Goal: Task Accomplishment & Management: Use online tool/utility

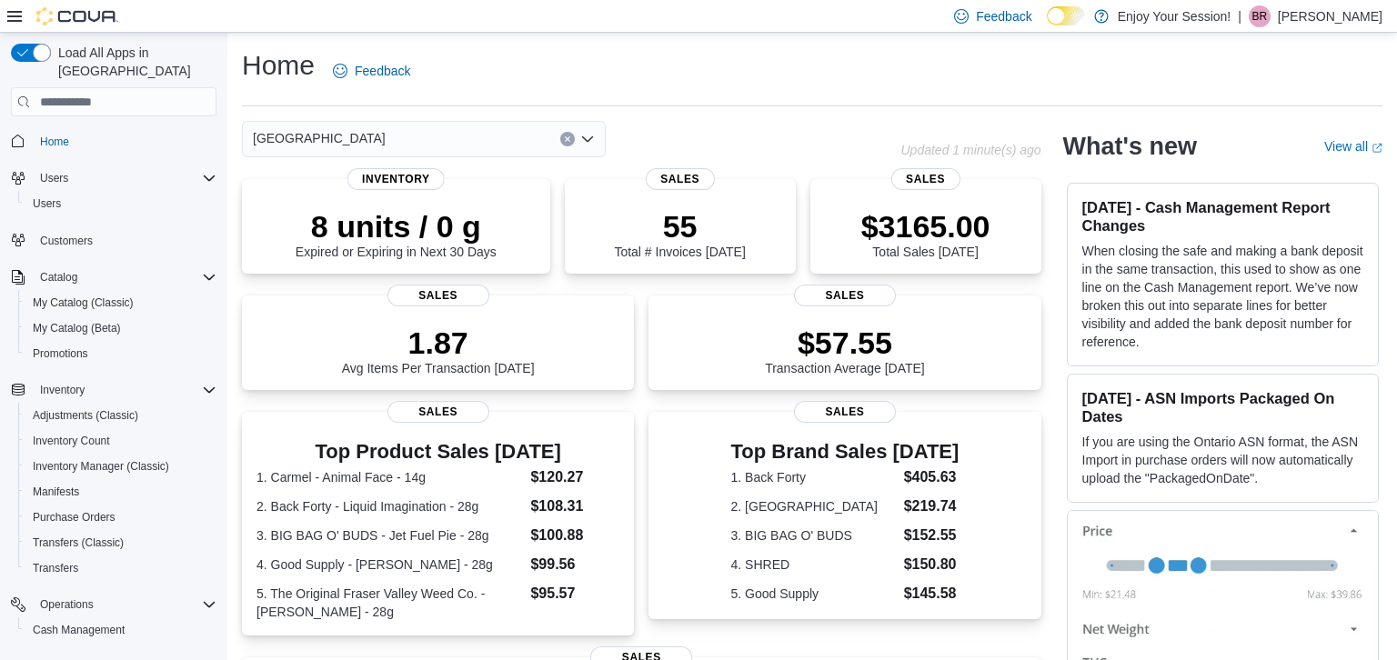
scroll to position [91, 0]
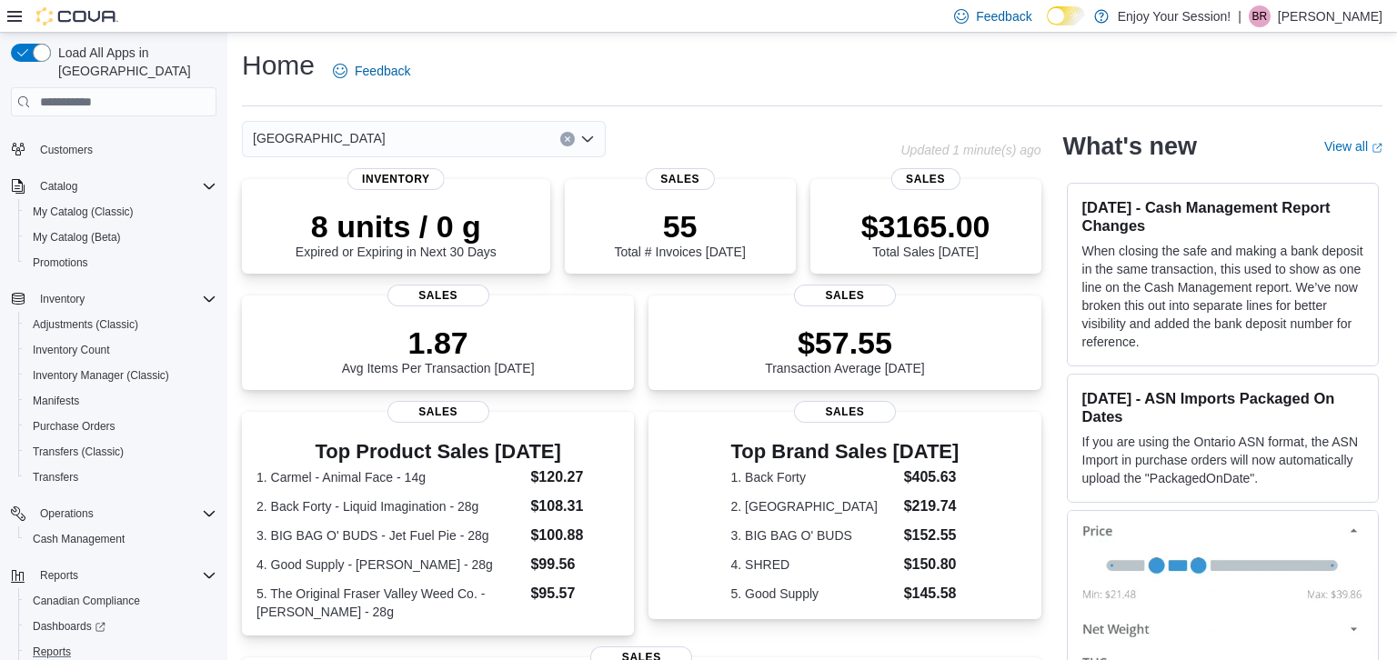
click at [90, 641] on div "Reports" at bounding box center [120, 652] width 191 height 22
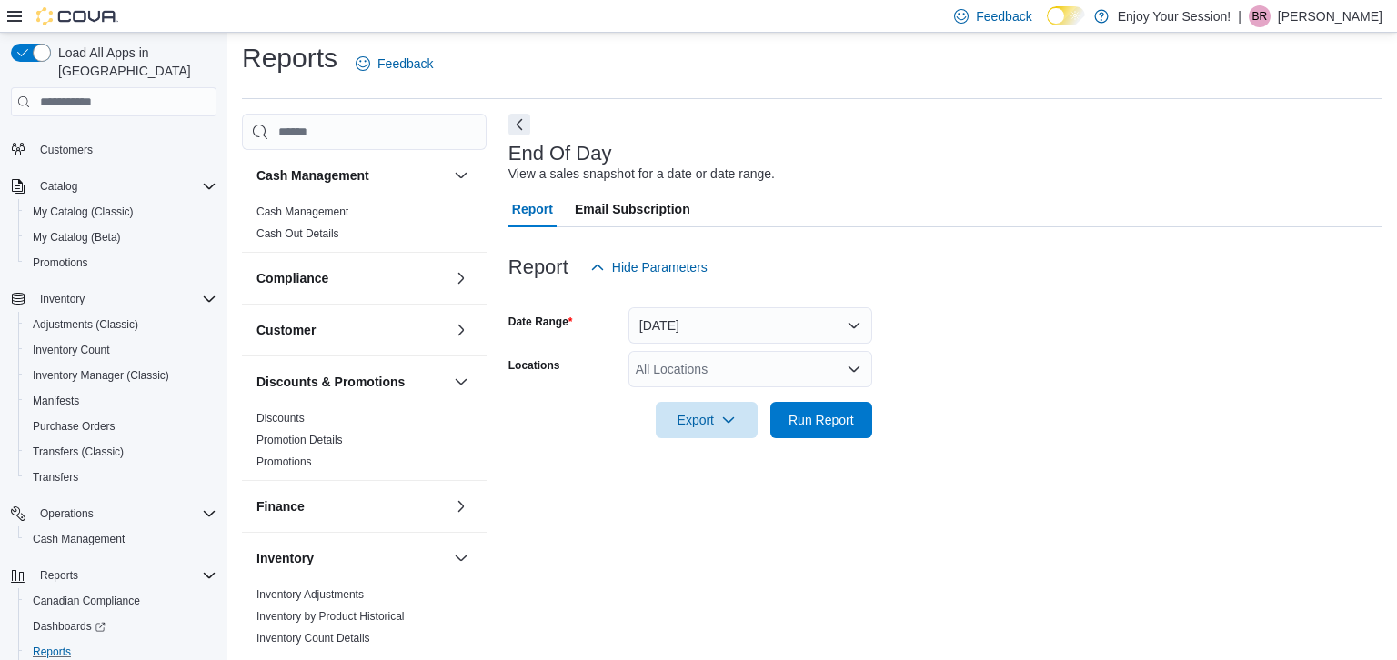
scroll to position [42, 0]
click at [843, 307] on button "Today" at bounding box center [751, 325] width 244 height 36
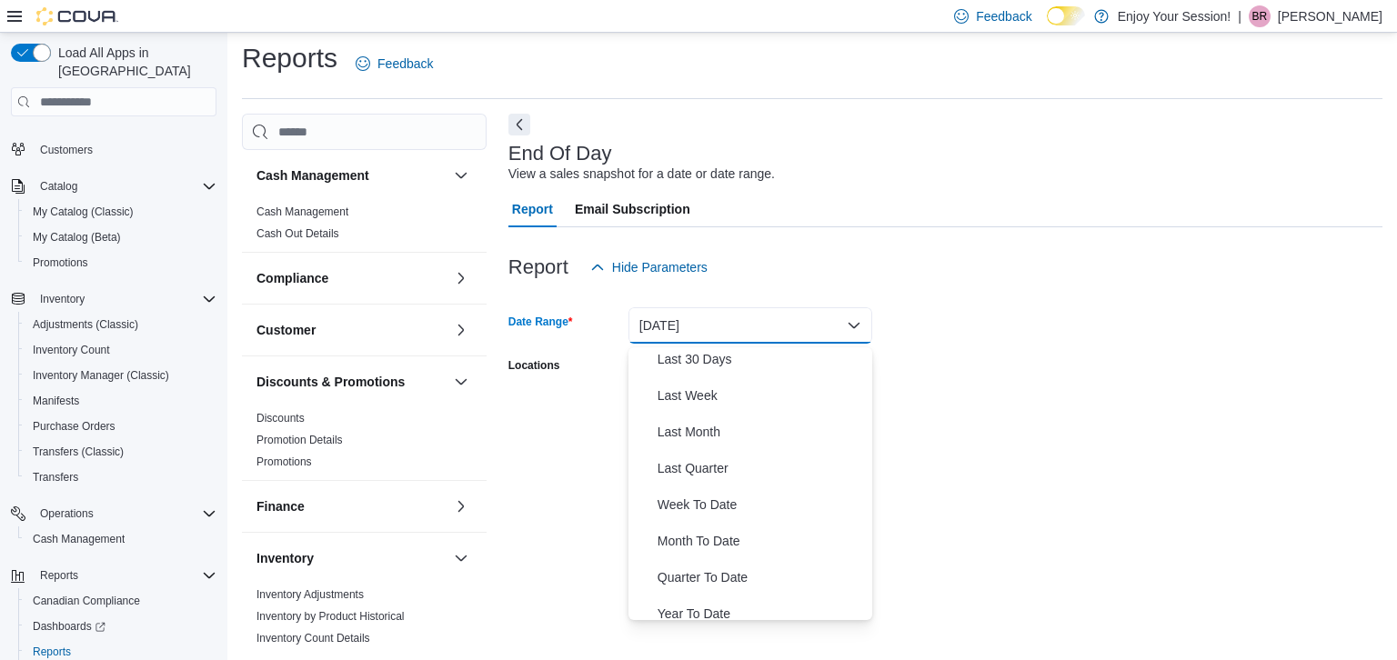
scroll to position [273, 0]
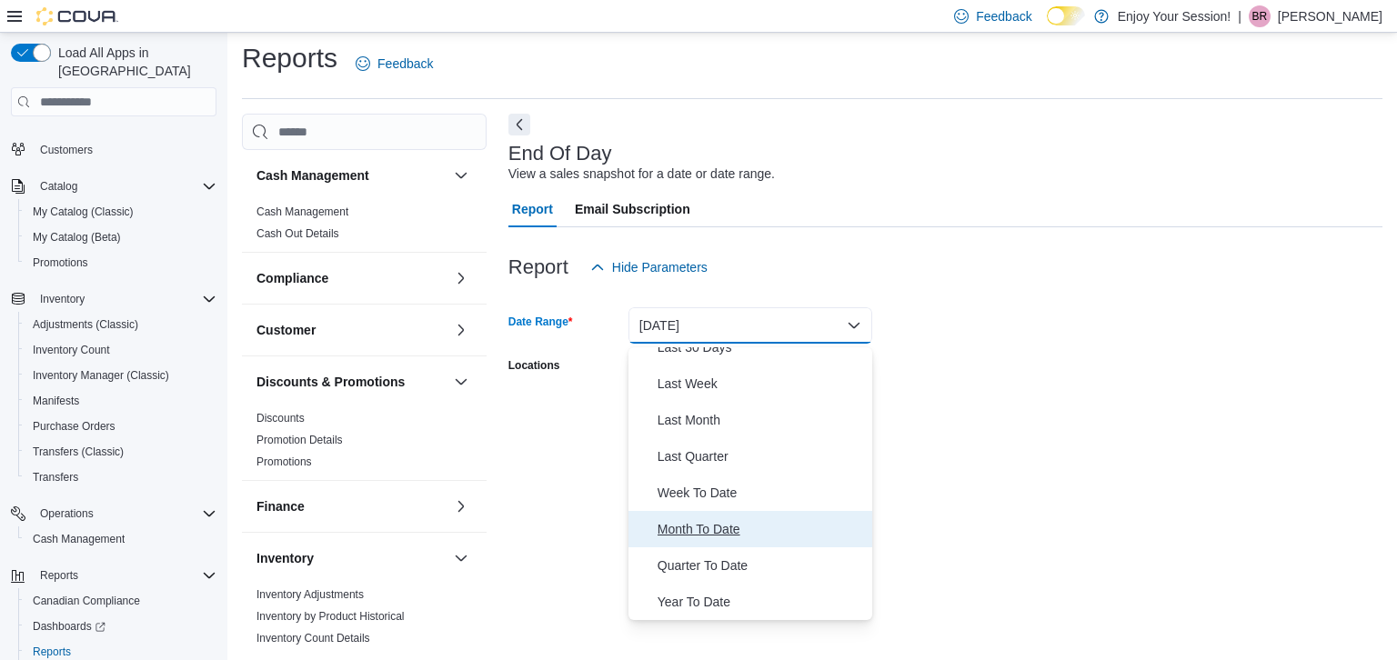
click at [765, 518] on span "Month To Date" at bounding box center [761, 529] width 207 height 22
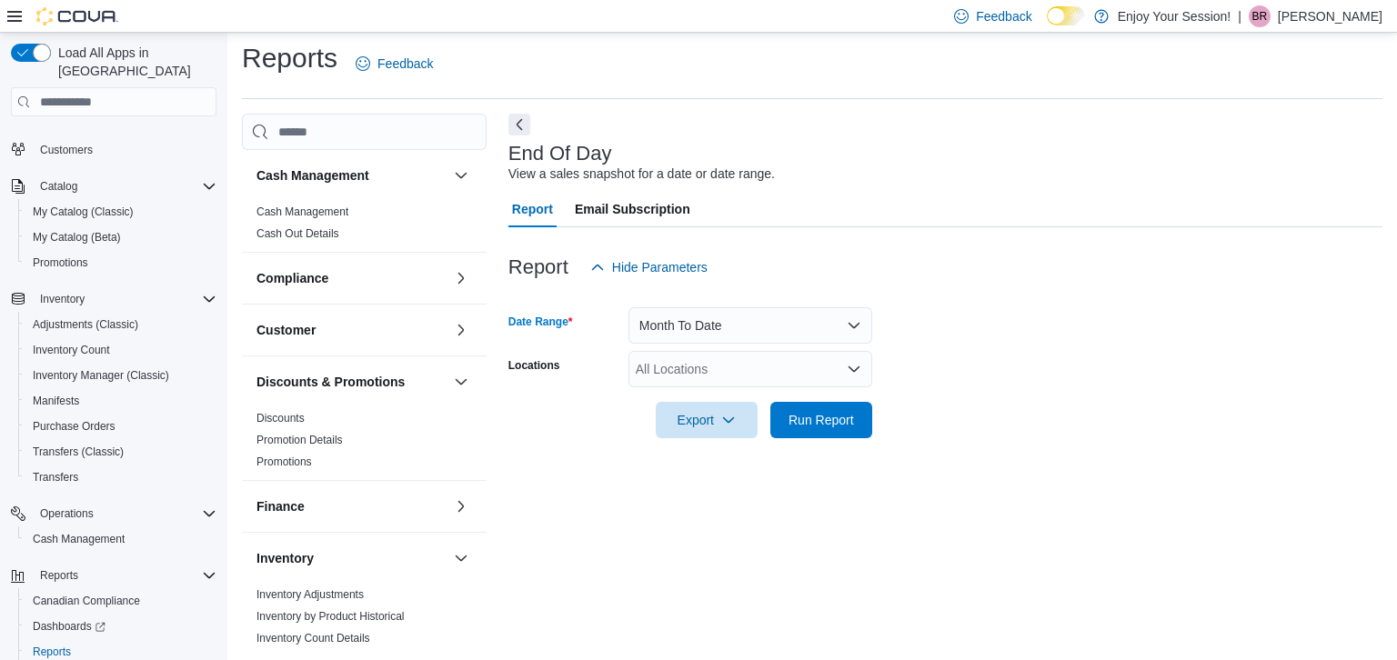
click at [827, 351] on div "All Locations" at bounding box center [751, 369] width 244 height 36
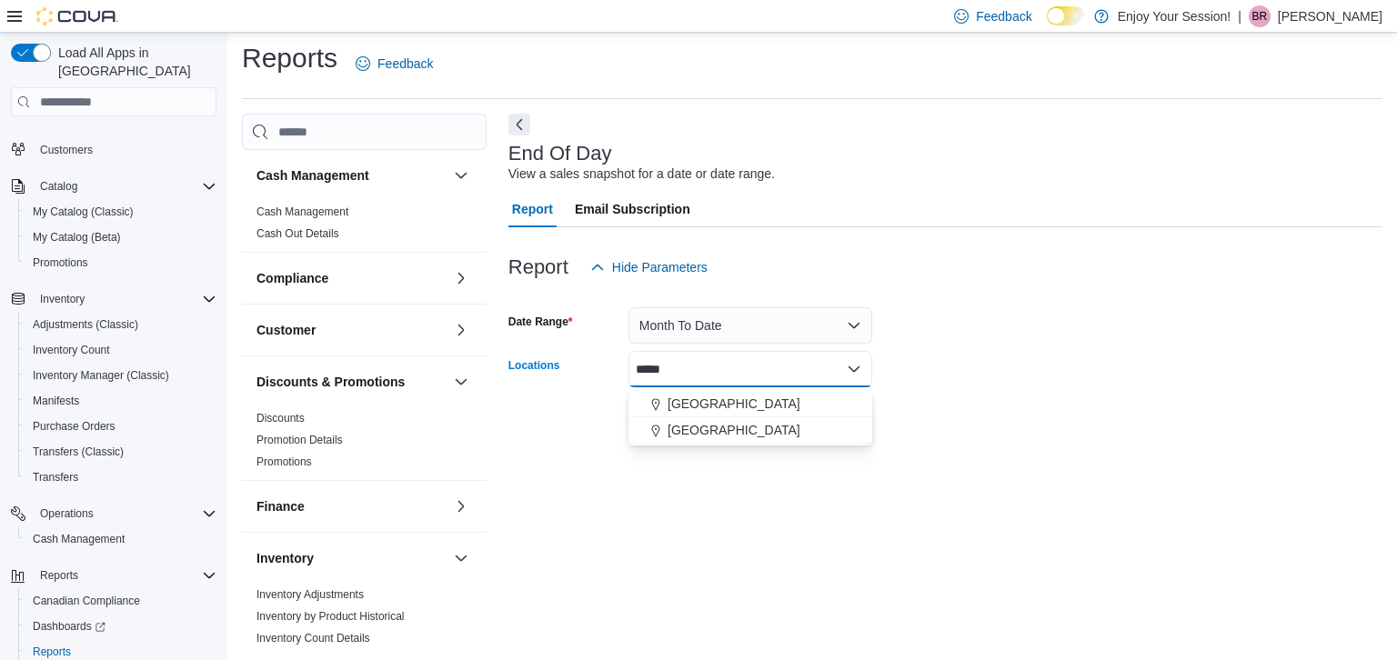
scroll to position [0, 0]
click at [858, 307] on button "Month To Date" at bounding box center [751, 325] width 244 height 36
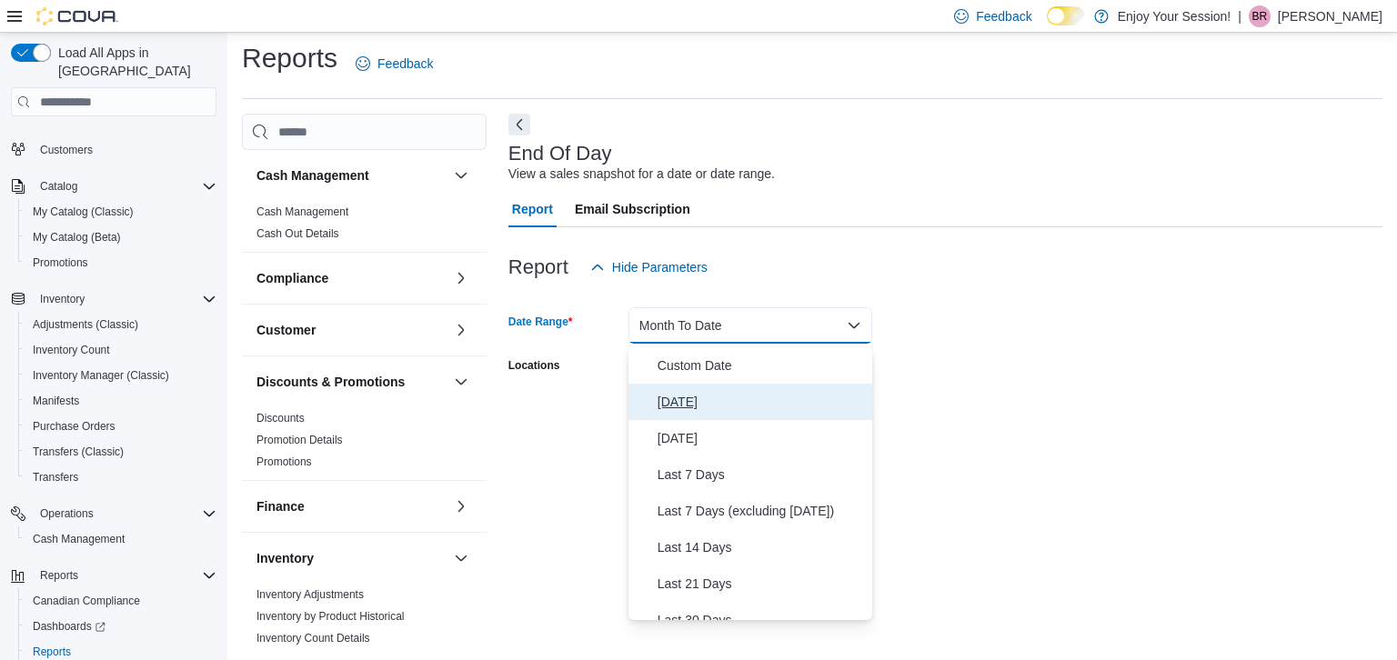
click at [692, 391] on span "Today" at bounding box center [761, 402] width 207 height 22
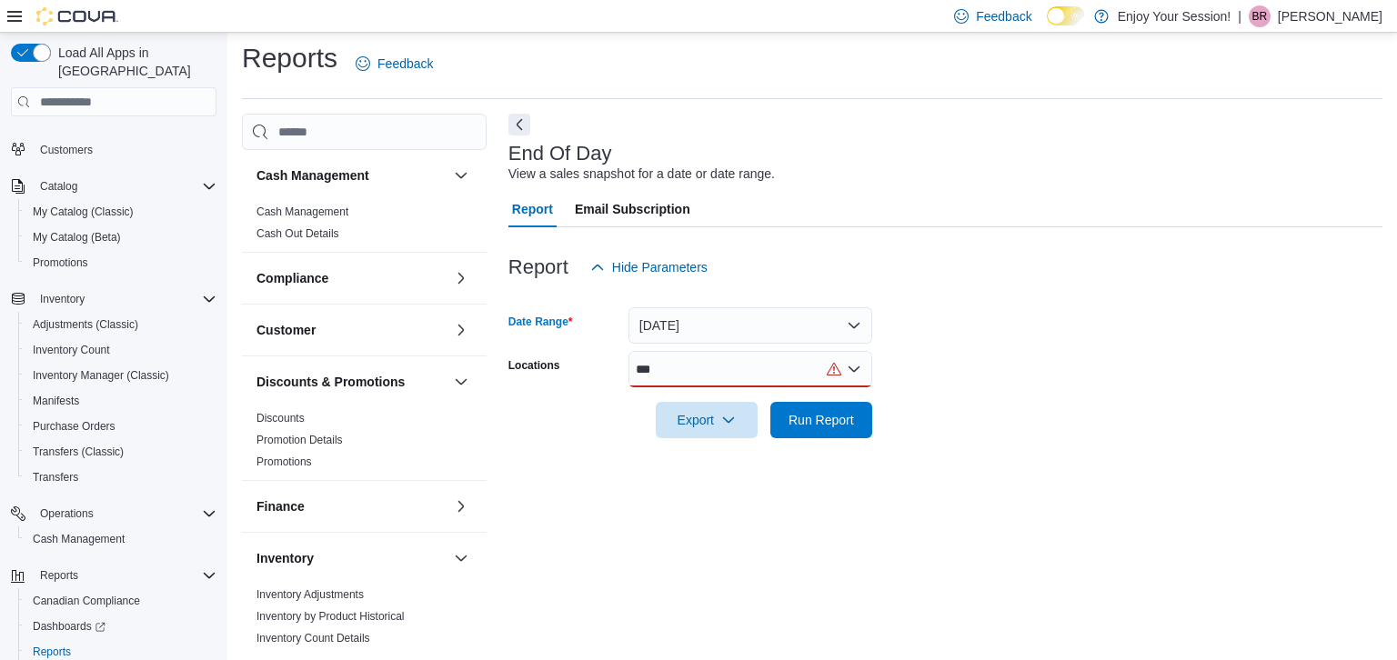
click at [734, 353] on div "***" at bounding box center [751, 369] width 244 height 36
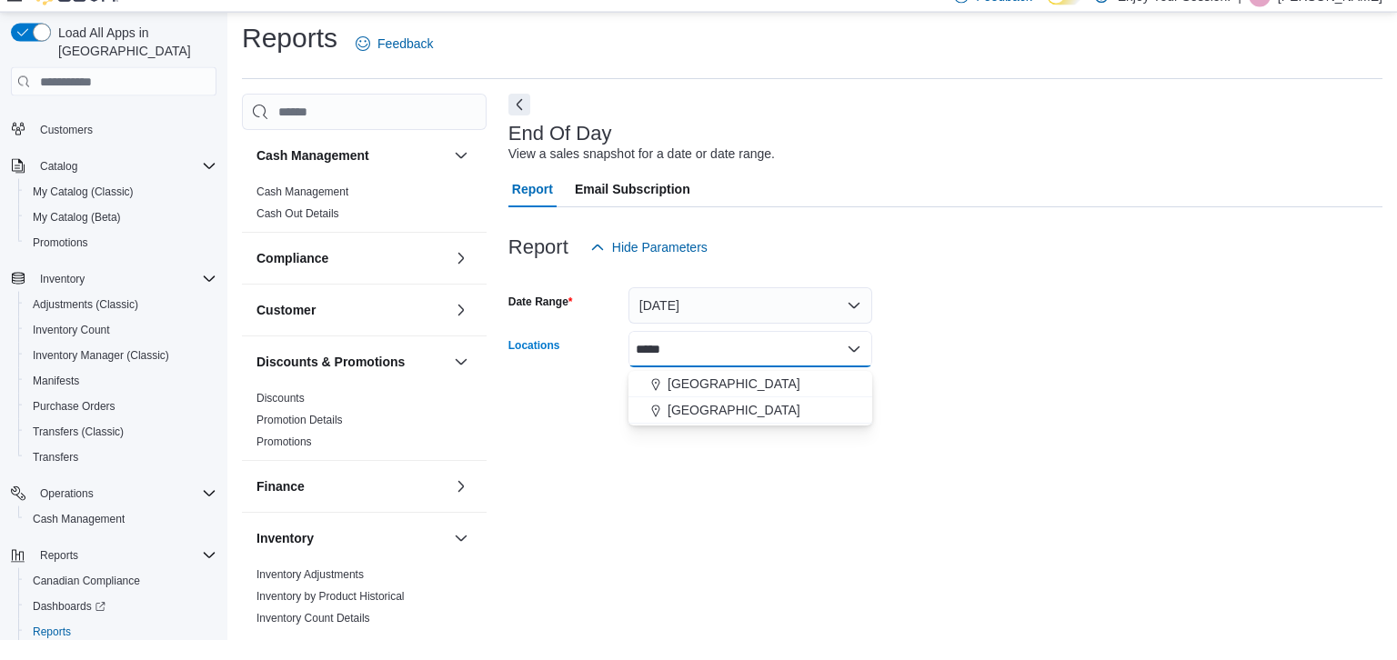
scroll to position [42, 0]
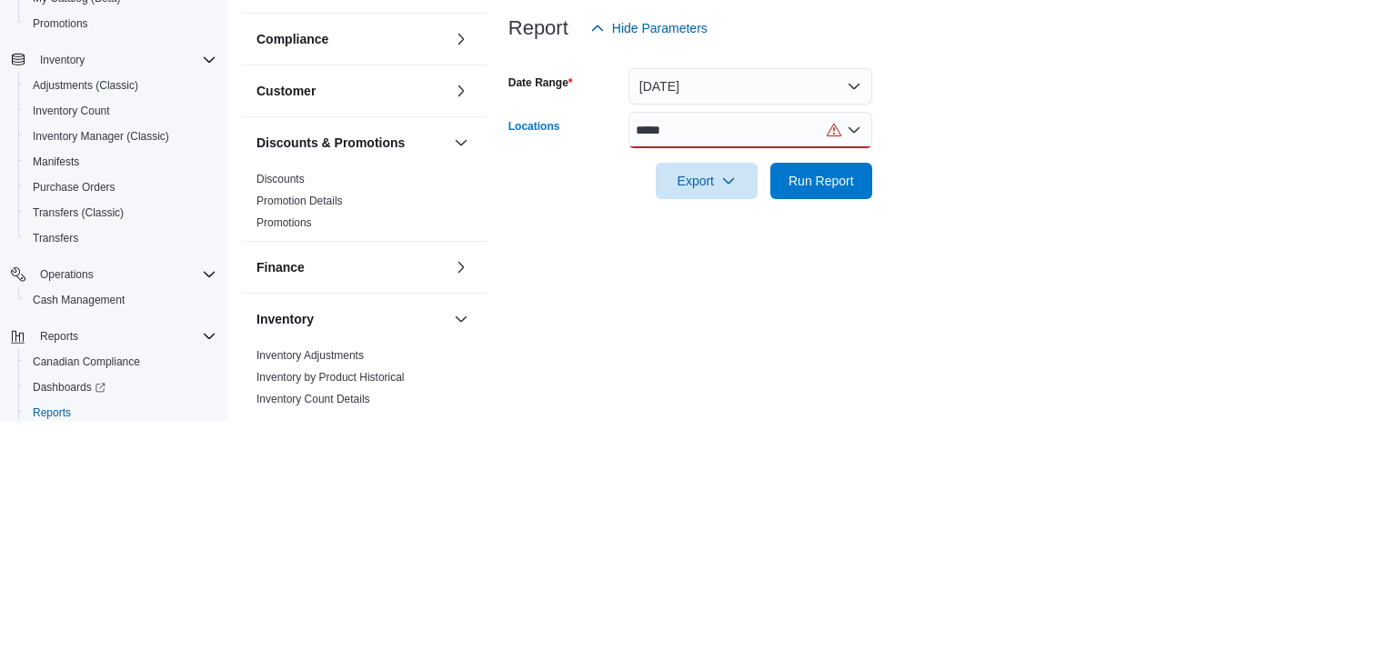
type input "*****"
click at [737, 351] on div "***** Combo box. Selected. North. Selected. Combo box input. All Locations. Typ…" at bounding box center [751, 369] width 244 height 36
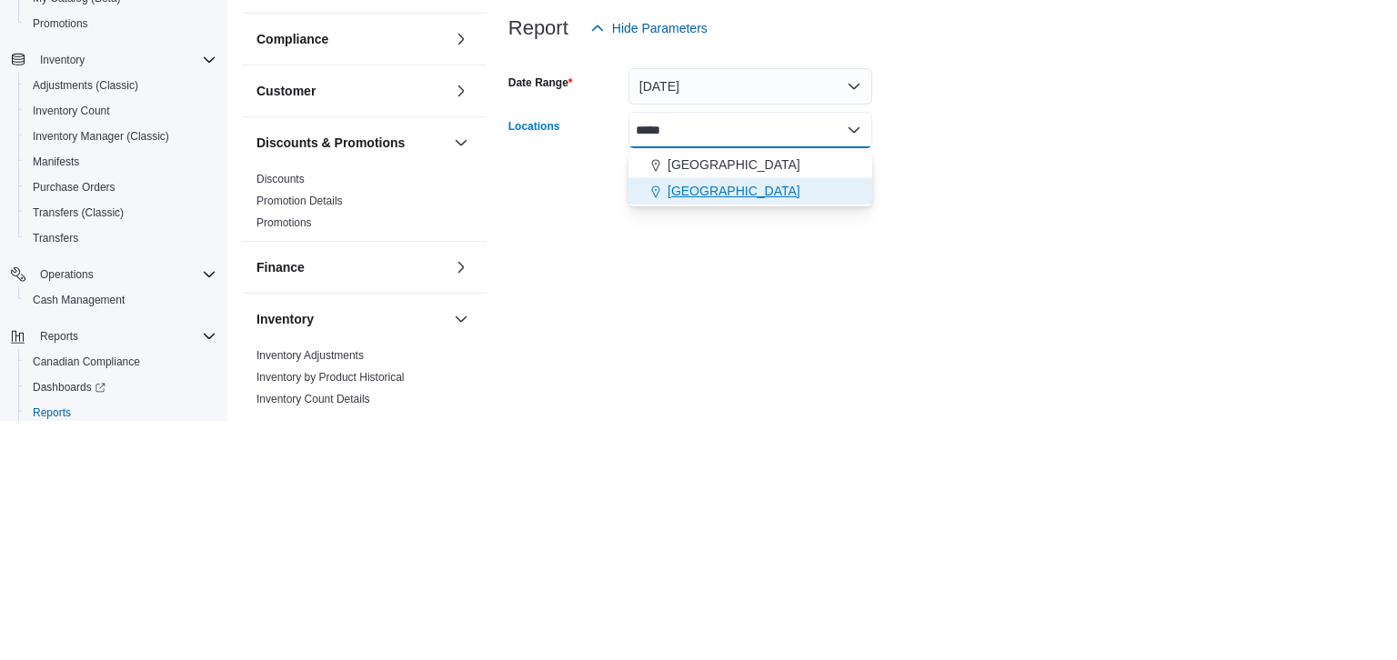
click at [710, 421] on span "North York" at bounding box center [734, 430] width 133 height 18
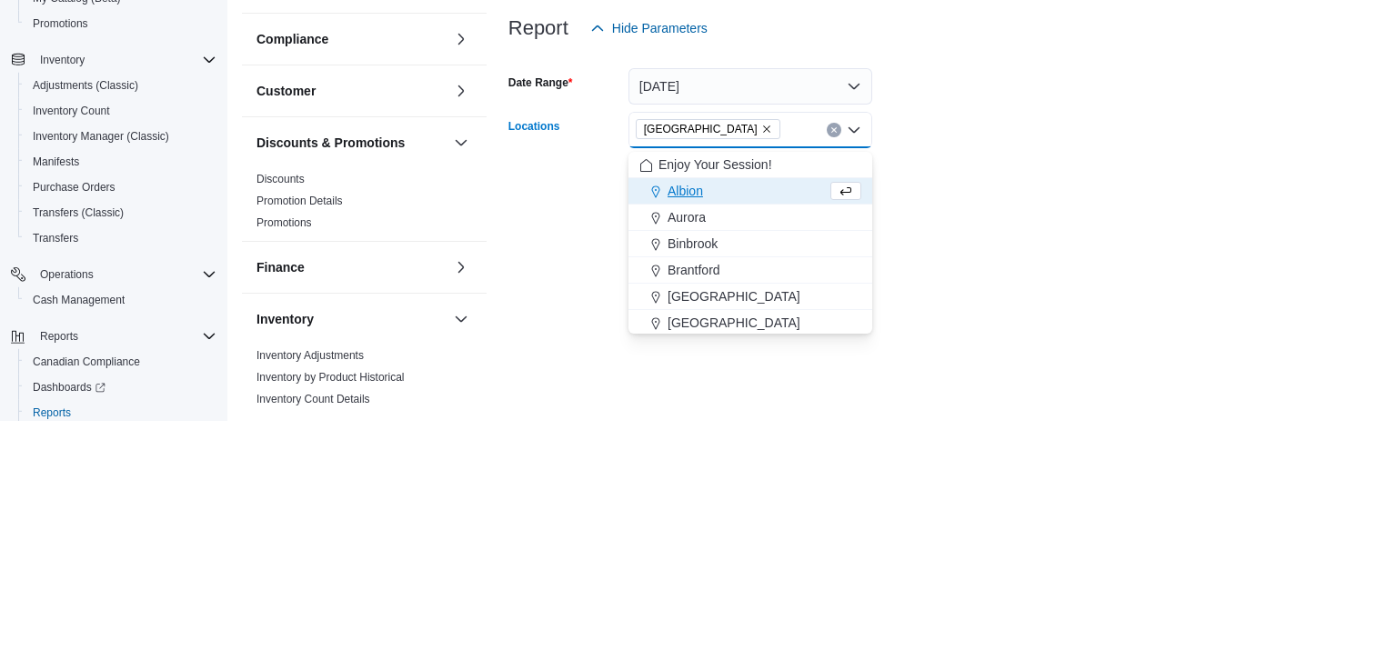
click at [1084, 400] on form "Date Range Today Locations North York Combo box. Selected. North York. Press Ba…" at bounding box center [945, 362] width 874 height 153
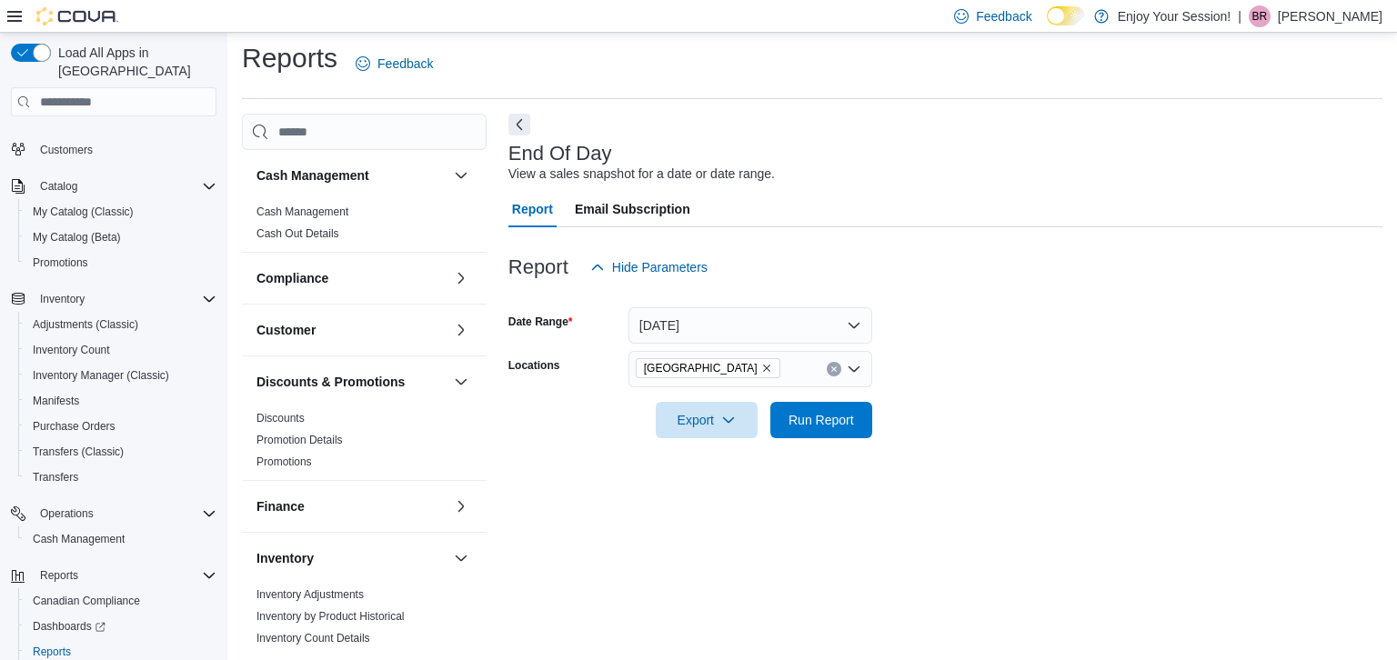
scroll to position [0, 0]
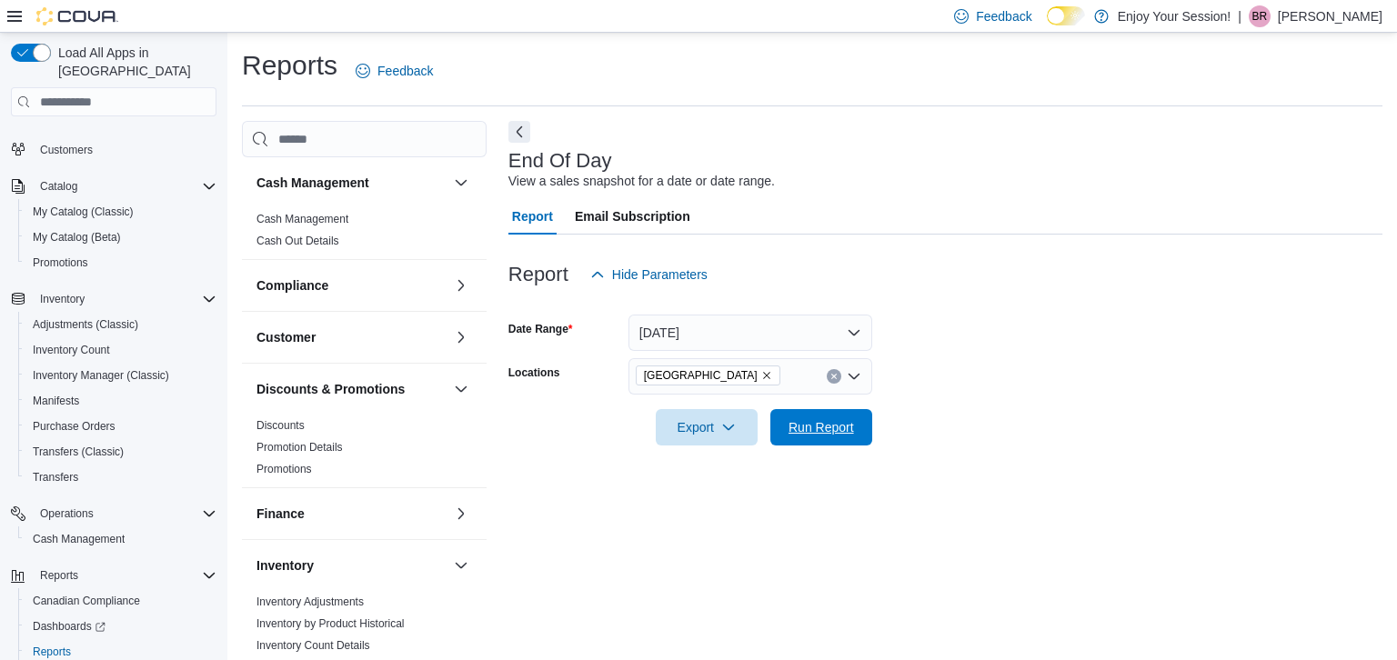
click at [854, 427] on span "Run Report" at bounding box center [821, 427] width 65 height 18
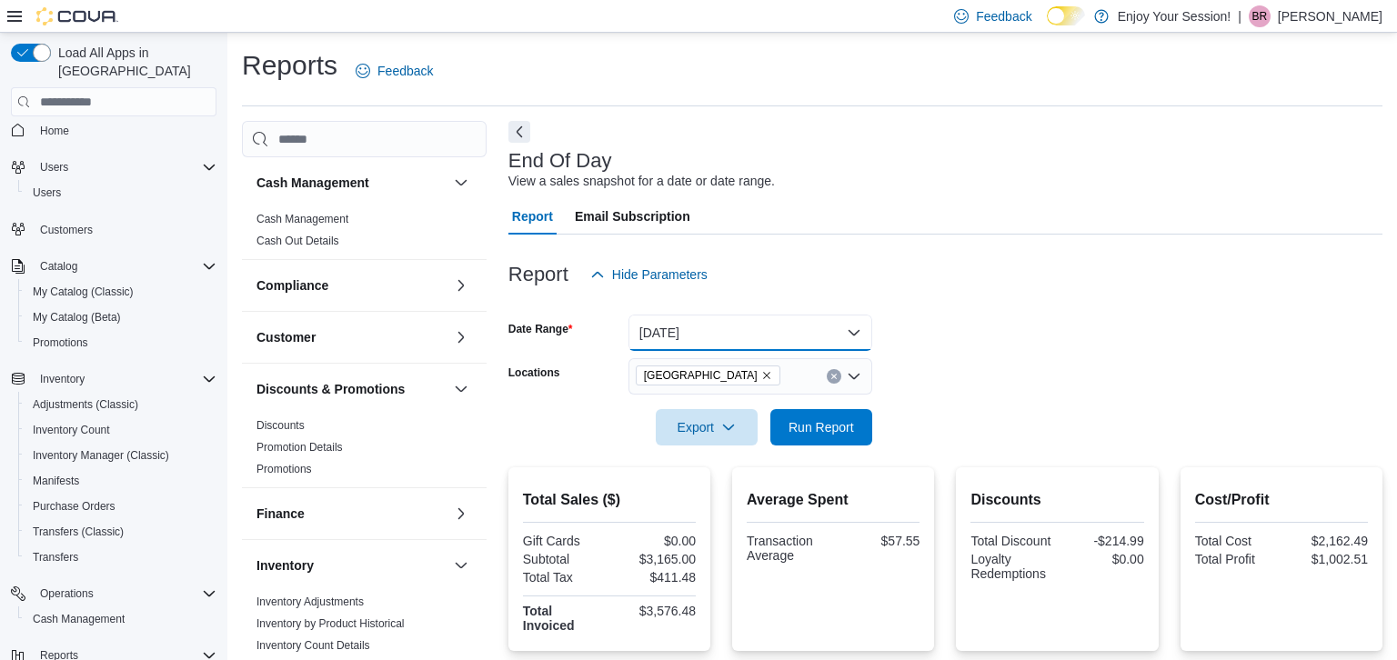
click at [850, 342] on button "Today" at bounding box center [751, 333] width 244 height 36
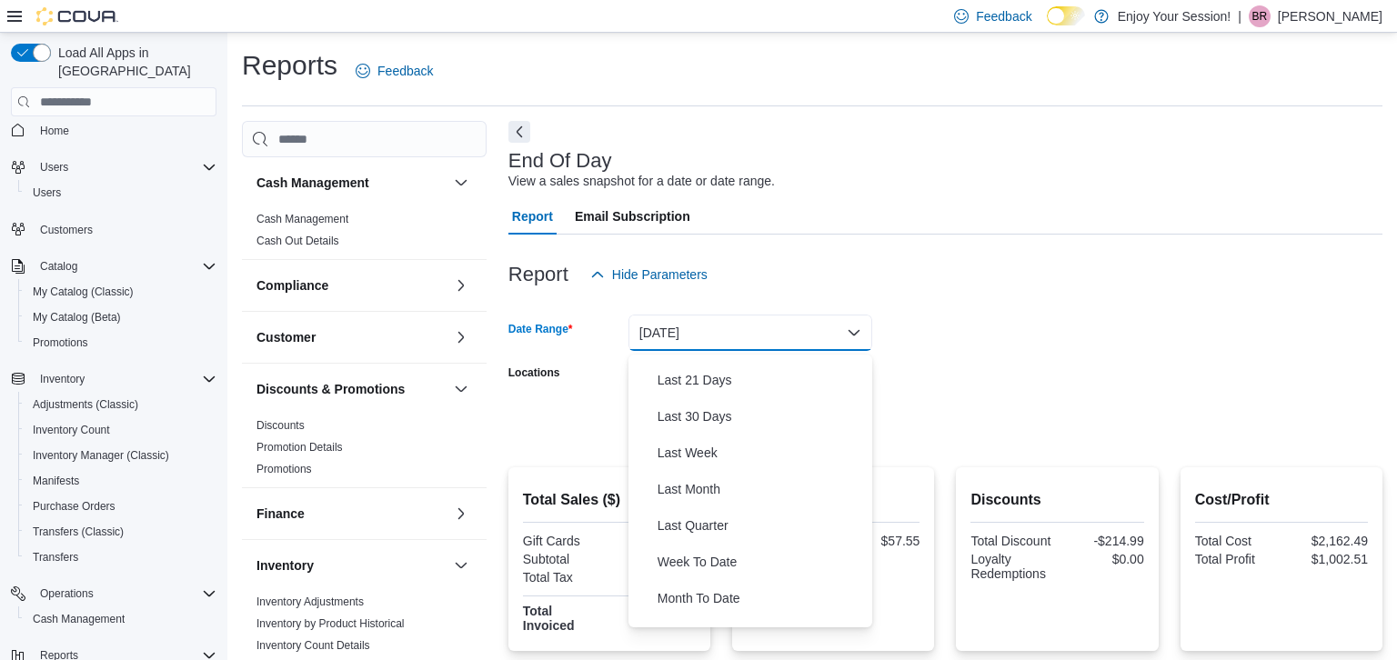
scroll to position [273, 0]
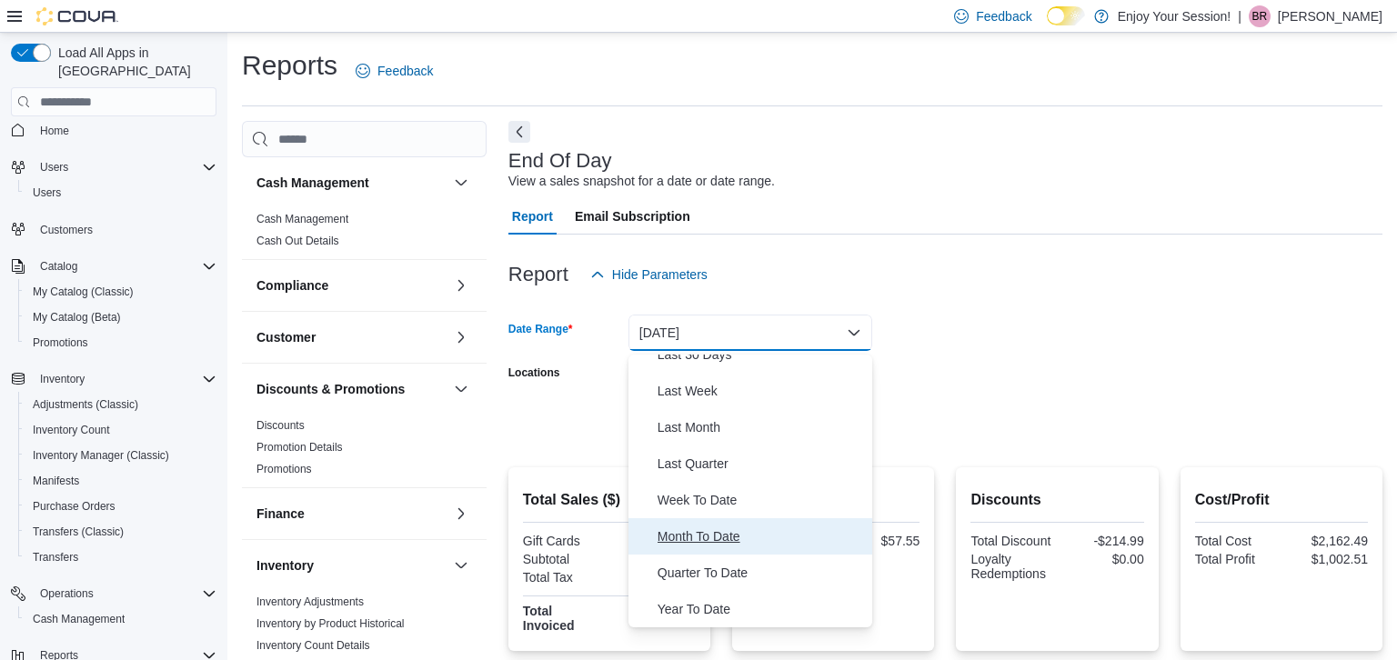
click at [761, 534] on span "Month To Date" at bounding box center [761, 537] width 207 height 22
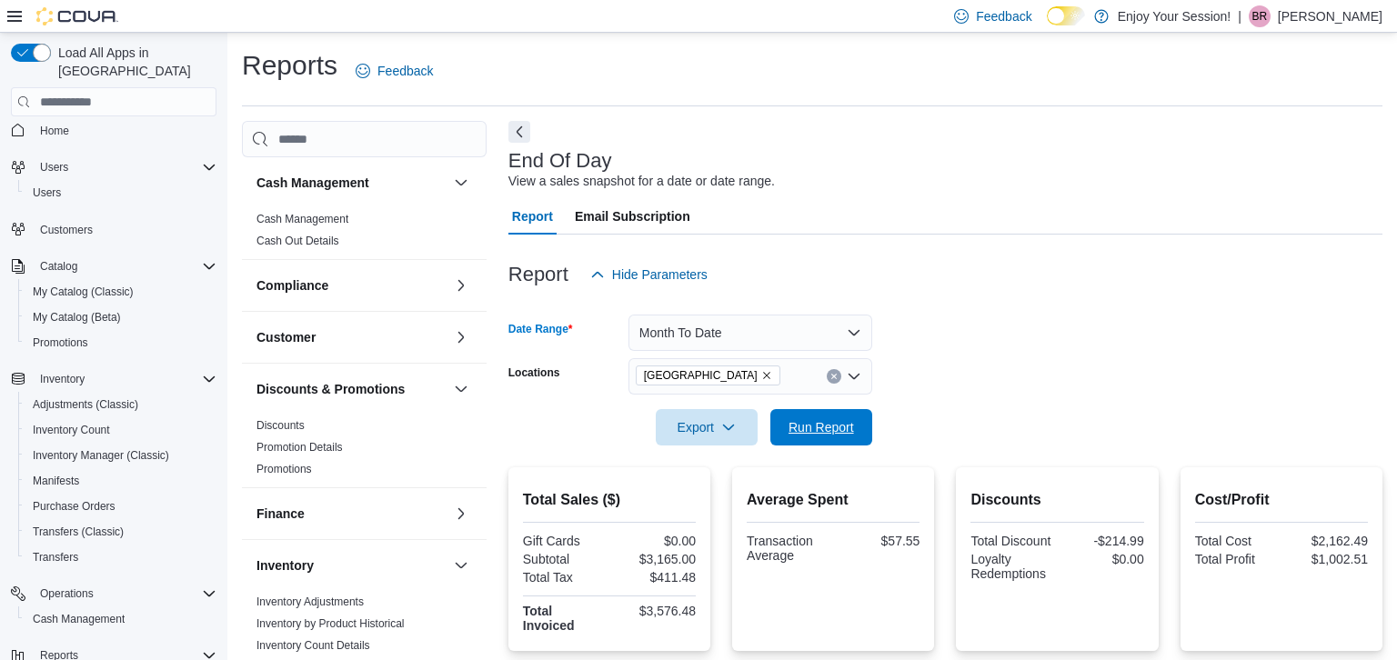
click at [835, 433] on span "Run Report" at bounding box center [821, 427] width 65 height 18
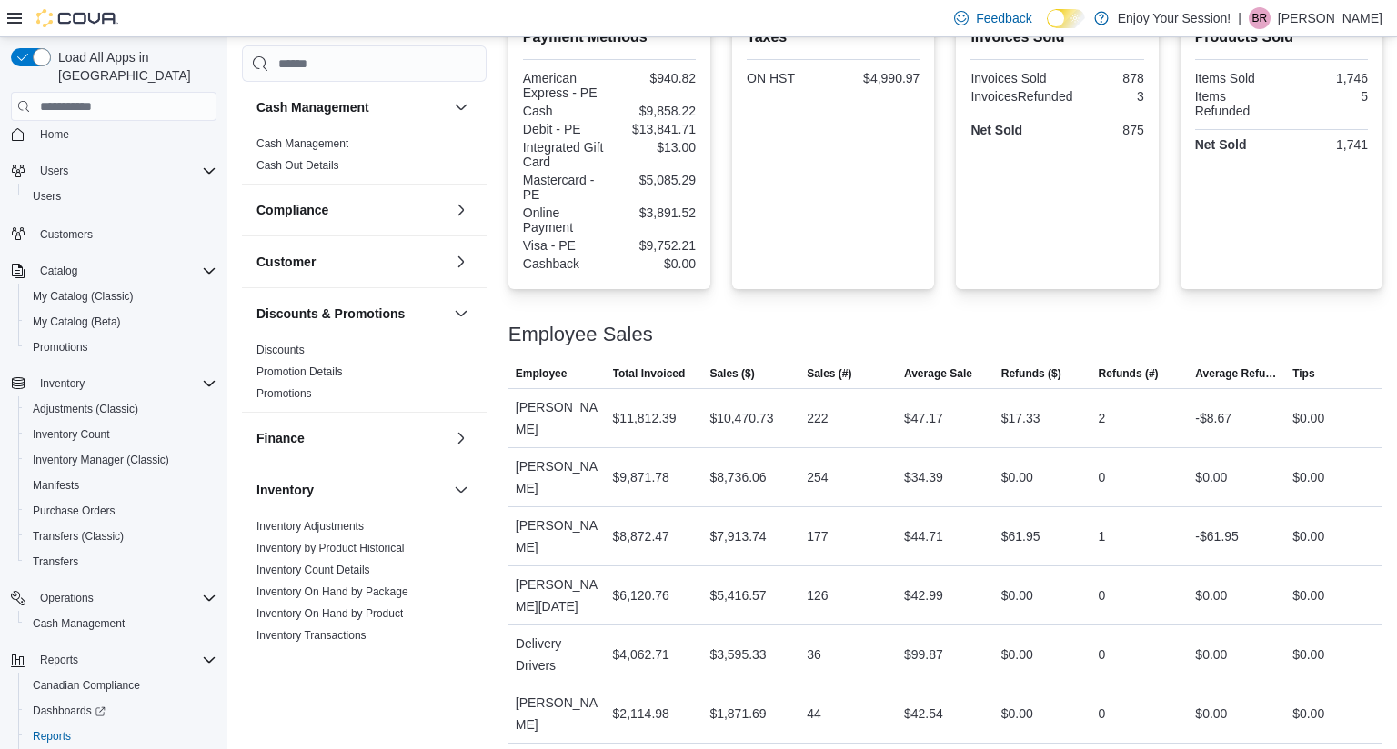
scroll to position [669, 0]
